Goal: Task Accomplishment & Management: Manage account settings

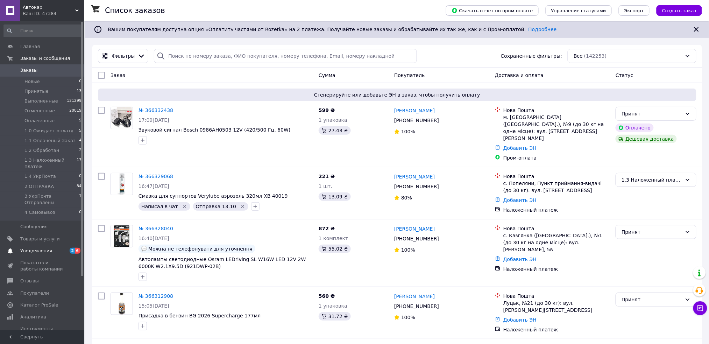
click at [54, 248] on span "Уведомления" at bounding box center [42, 251] width 44 height 6
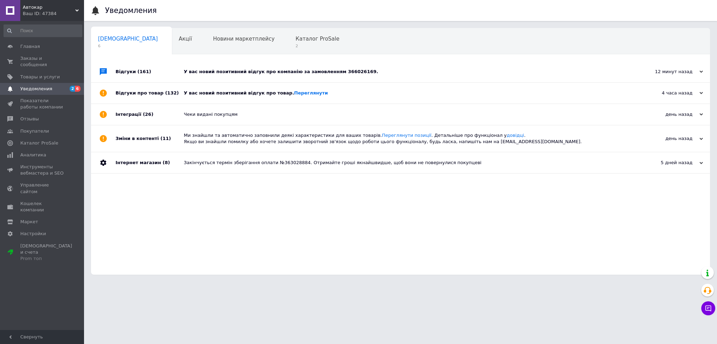
click at [360, 99] on div "У вас новий позитивний відгук про товар. [GEOGRAPHIC_DATA]" at bounding box center [408, 93] width 449 height 21
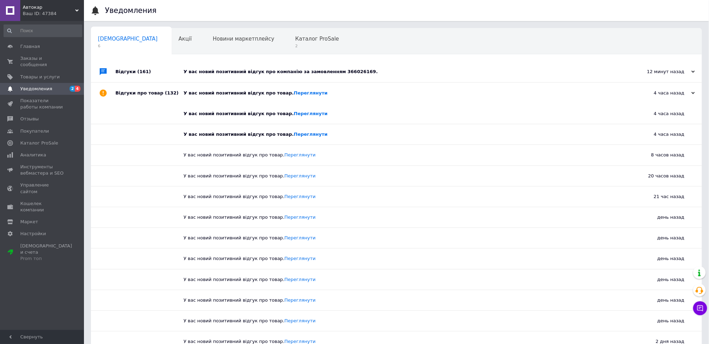
click at [385, 61] on div "У вас новий позитивний відгук про компанію за замовленням 366026169." at bounding box center [405, 71] width 442 height 21
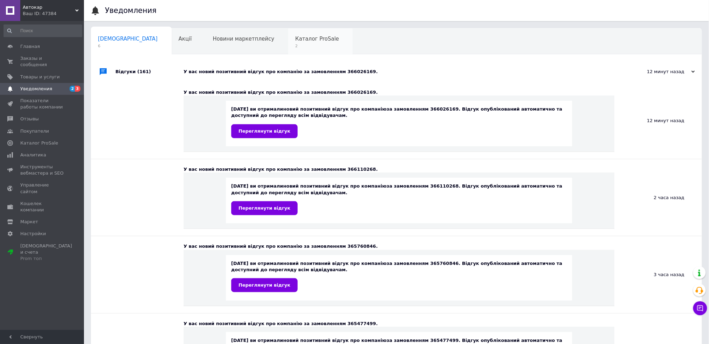
click at [295, 40] on span "Каталог ProSale" at bounding box center [317, 39] width 44 height 6
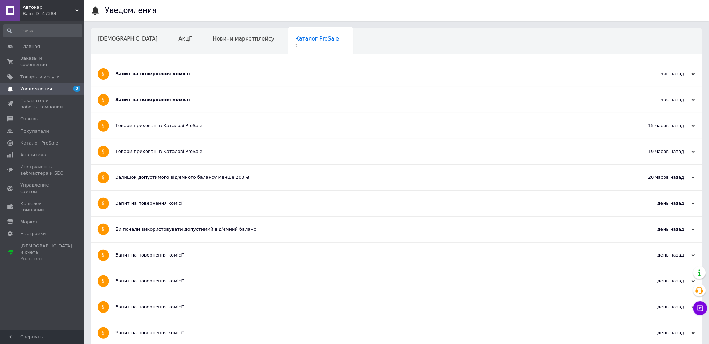
click at [154, 104] on div "Запит на повернення комісії" at bounding box center [370, 100] width 510 height 26
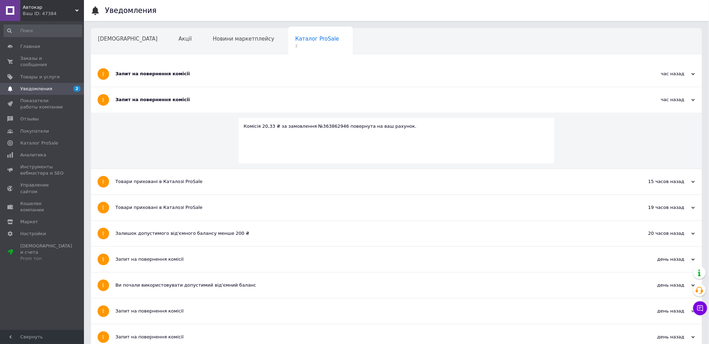
click at [153, 76] on div "Запит на повернення комісії" at bounding box center [370, 74] width 510 height 6
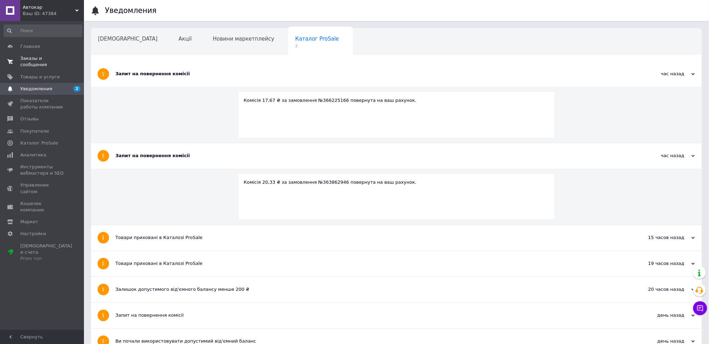
click at [59, 55] on span "Заказы и сообщения" at bounding box center [42, 61] width 44 height 13
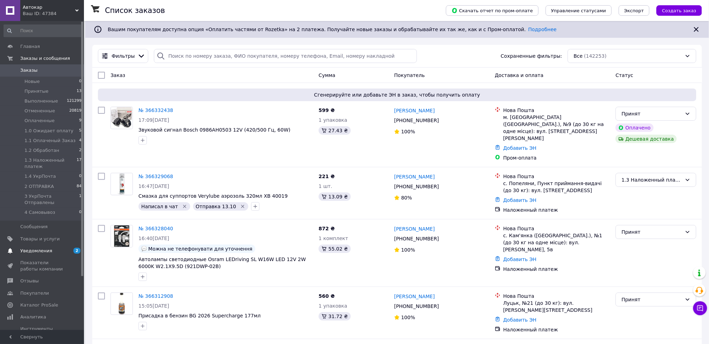
click at [47, 245] on link "Уведомления 2" at bounding box center [43, 251] width 86 height 12
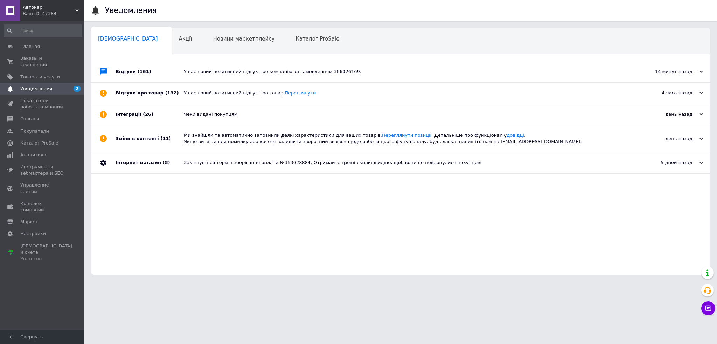
click at [370, 75] on div "У вас новий позитивний відгук про компанію за замовленням 366026169." at bounding box center [408, 72] width 449 height 6
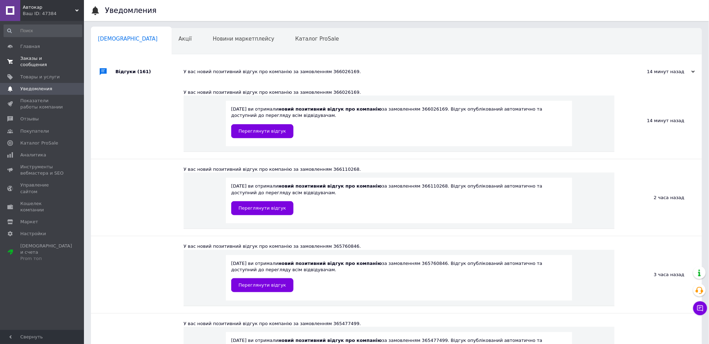
click at [31, 62] on link "Заказы и сообщения 0 0" at bounding box center [43, 61] width 86 height 18
